Goal: Task Accomplishment & Management: Manage account settings

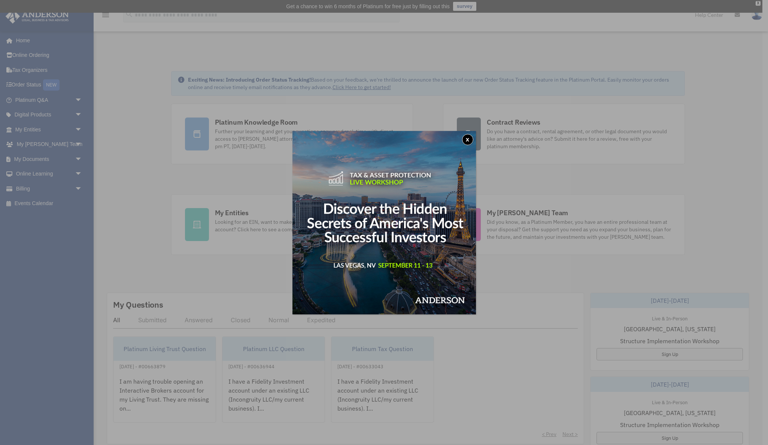
click at [466, 139] on button "x" at bounding box center [467, 139] width 11 height 11
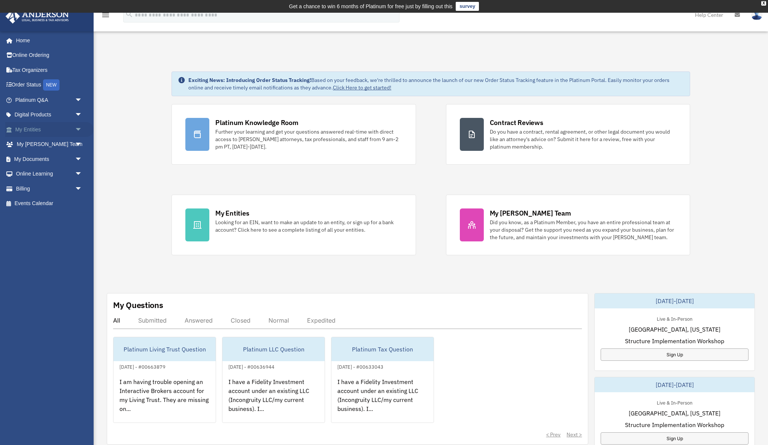
click at [39, 126] on link "My Entities arrow_drop_down" at bounding box center [49, 129] width 88 height 15
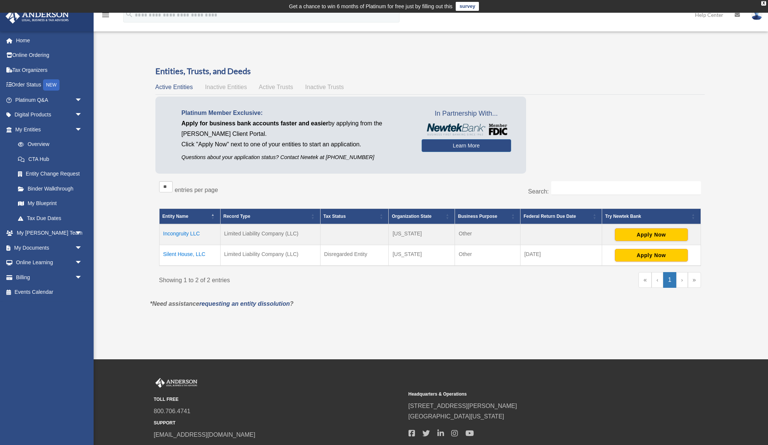
click at [188, 256] on td "Silent House, LLC" at bounding box center [189, 255] width 61 height 21
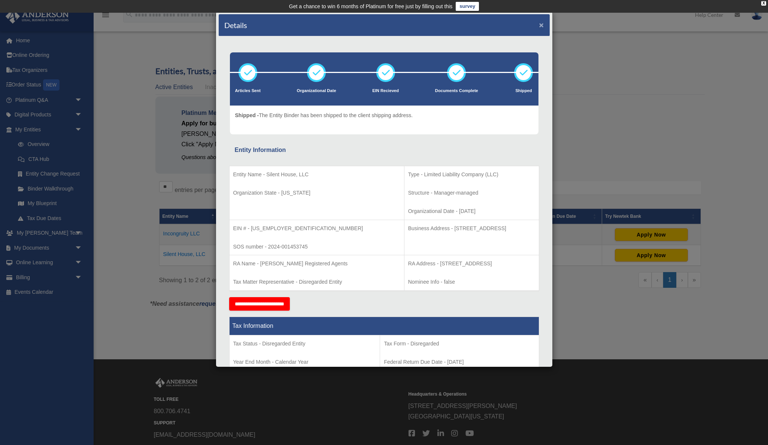
click at [542, 25] on button "×" at bounding box center [541, 25] width 5 height 8
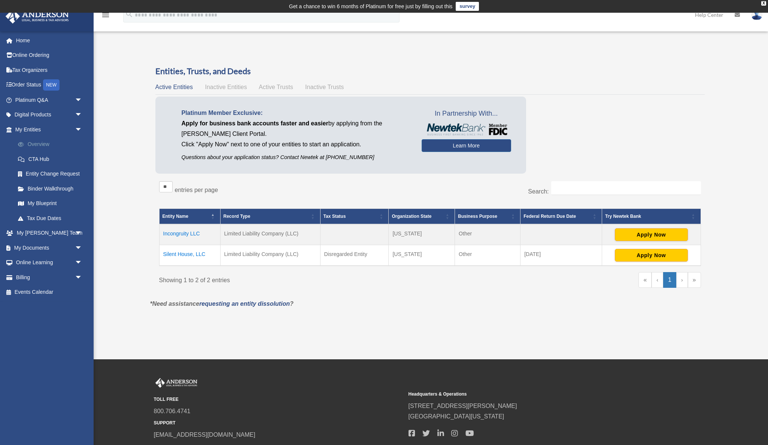
click at [46, 144] on link "Overview" at bounding box center [51, 144] width 83 height 15
click at [283, 87] on span "Active Trusts" at bounding box center [276, 87] width 34 height 6
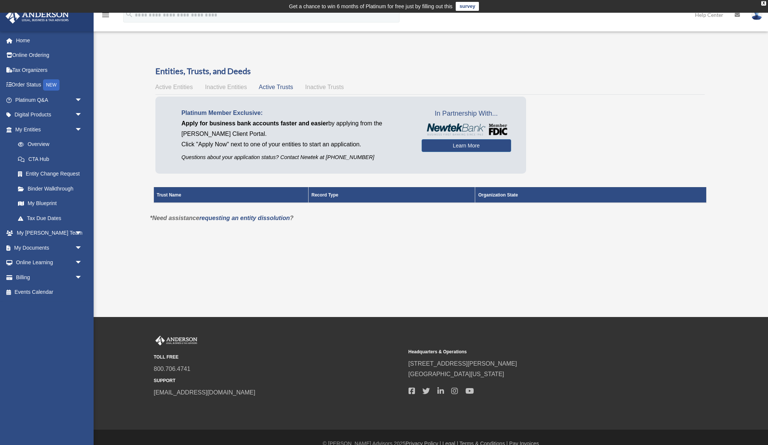
click at [188, 86] on span "Active Entities" at bounding box center [173, 87] width 37 height 6
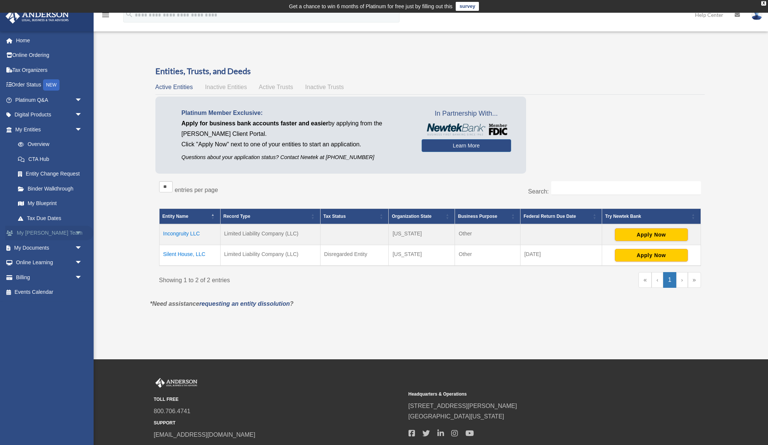
click at [55, 235] on link "My Anderson Team arrow_drop_down" at bounding box center [49, 233] width 88 height 15
click at [72, 234] on link "My Anderson Team arrow_drop_down" at bounding box center [49, 233] width 88 height 15
click at [80, 234] on span "arrow_drop_down" at bounding box center [82, 233] width 15 height 15
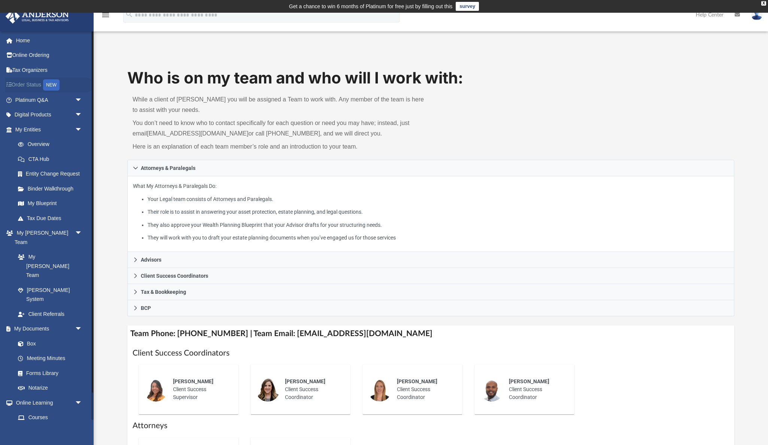
click at [39, 86] on link "Order Status NEW" at bounding box center [49, 85] width 88 height 15
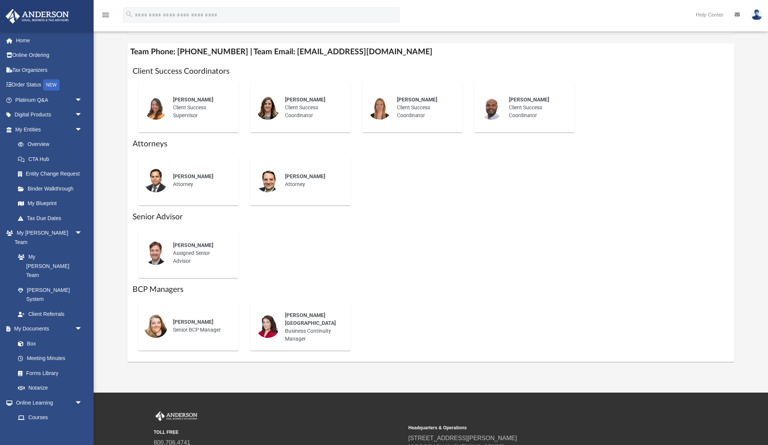
scroll to position [362, 0]
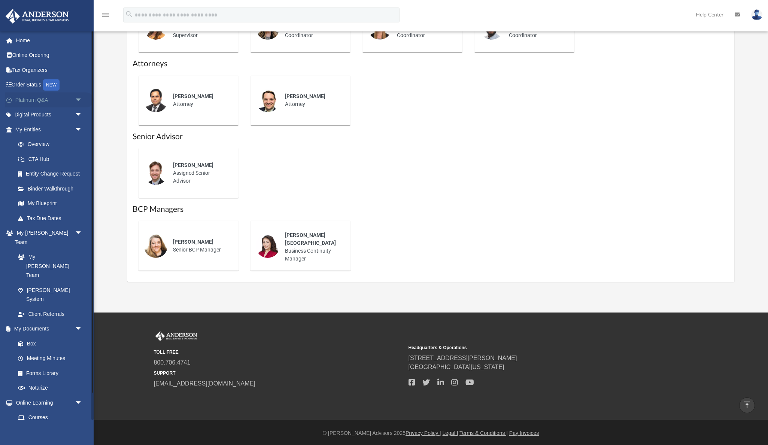
click at [25, 97] on link "Platinum Q&A arrow_drop_down" at bounding box center [49, 99] width 88 height 15
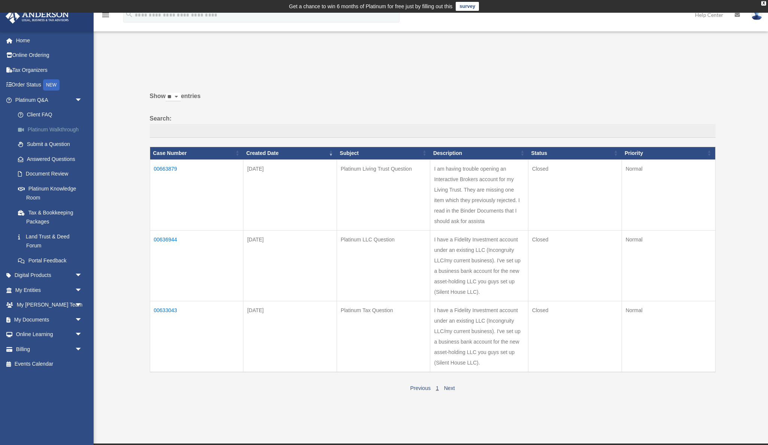
click at [43, 133] on link "Platinum Walkthrough" at bounding box center [51, 129] width 83 height 15
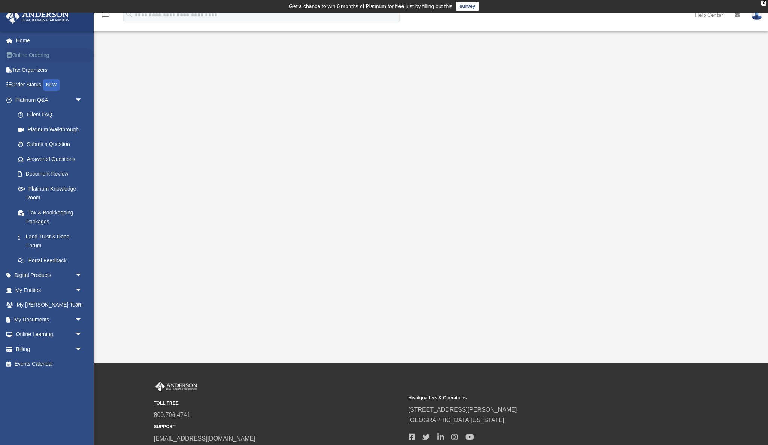
click at [55, 54] on link "Online Ordering" at bounding box center [49, 55] width 88 height 15
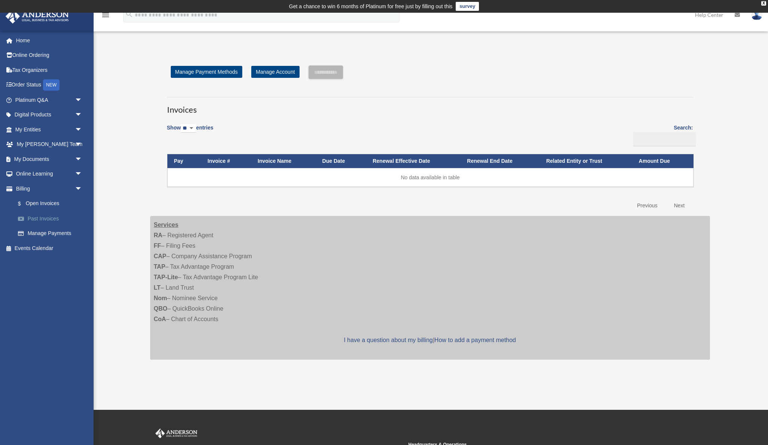
click at [45, 219] on link "Past Invoices" at bounding box center [51, 218] width 83 height 15
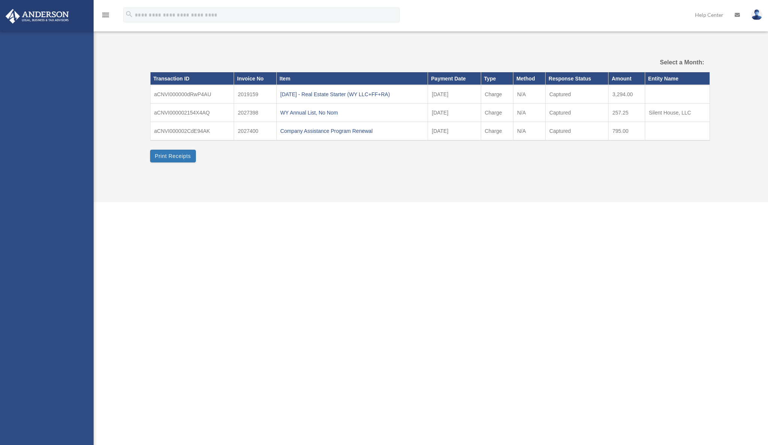
select select
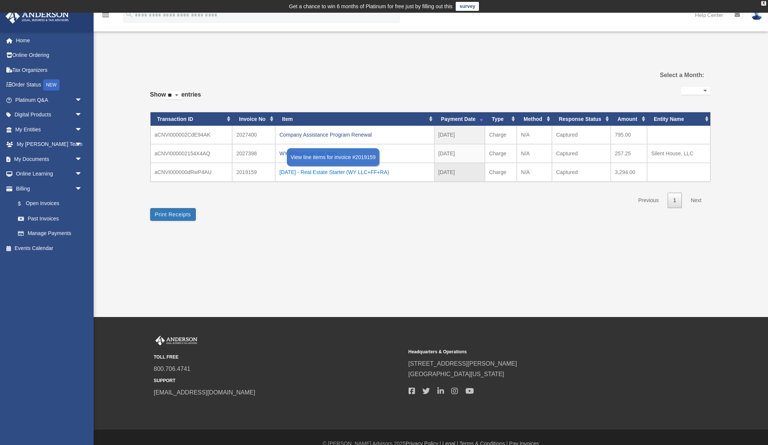
click at [382, 173] on div "[DATE] - Real Estate Starter (WY LLC+FF+RA)" at bounding box center [354, 172] width 151 height 10
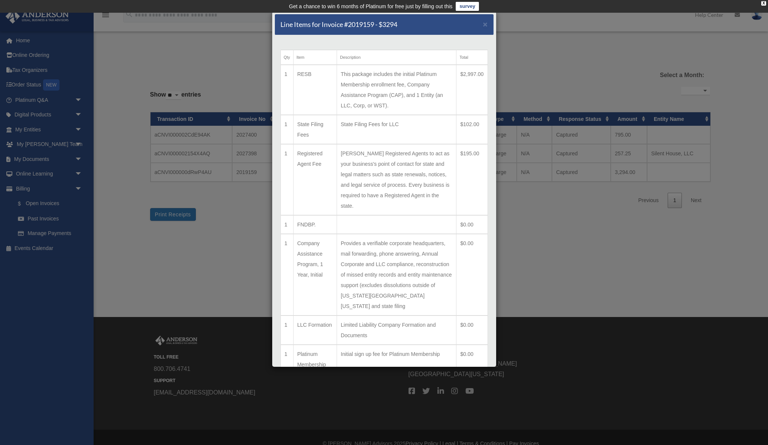
click at [422, 185] on td "[PERSON_NAME] Registered Agents to act as your business's point of contact for …" at bounding box center [396, 179] width 119 height 71
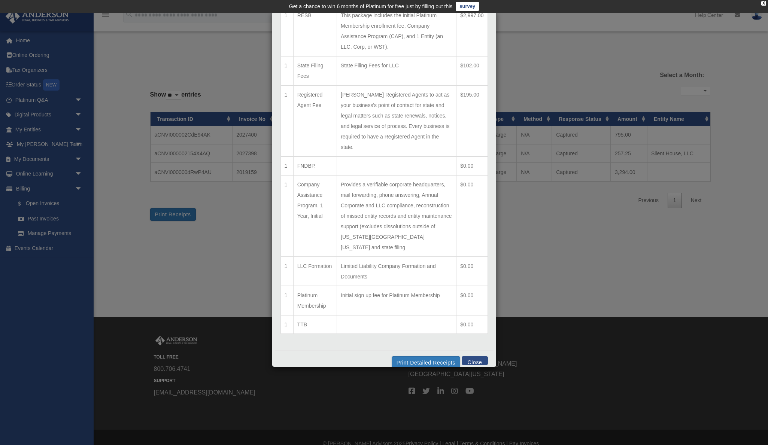
scroll to position [12, 0]
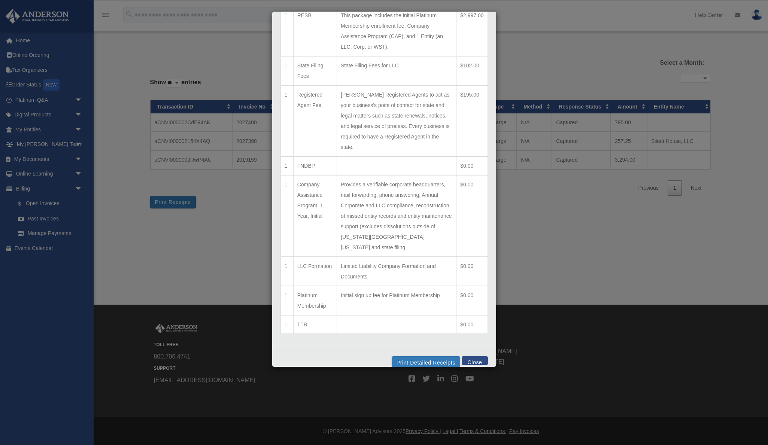
click at [479, 356] on button "Close" at bounding box center [475, 360] width 26 height 9
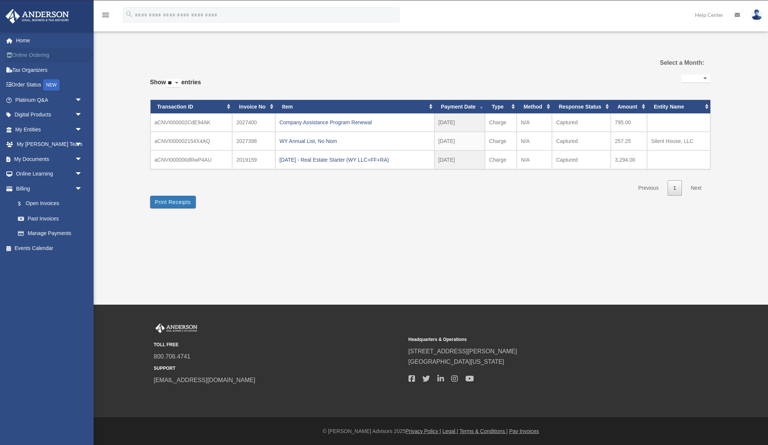
click at [46, 61] on link "Online Ordering" at bounding box center [49, 55] width 88 height 15
